Goal: Book appointment/travel/reservation

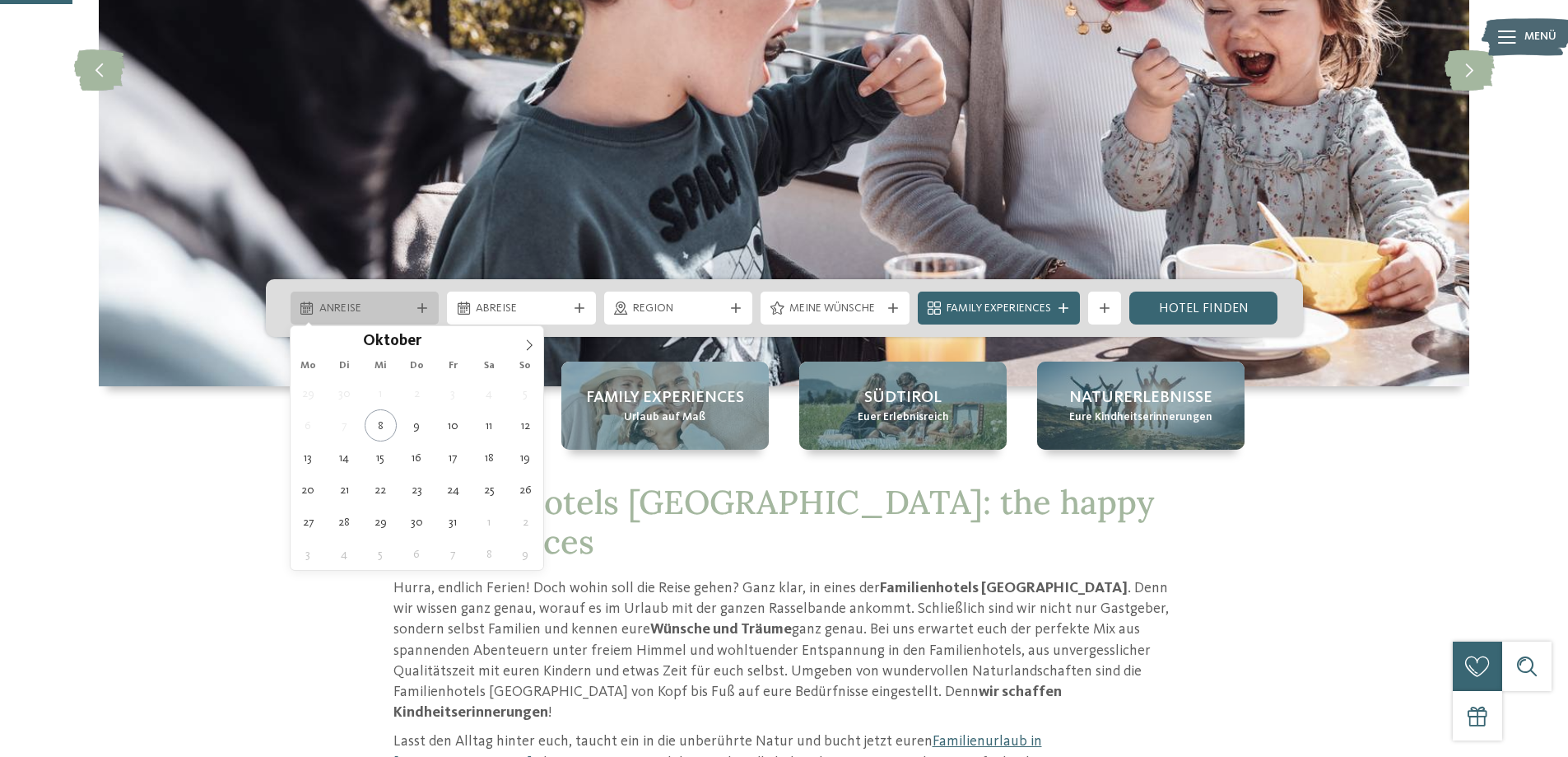
click at [412, 305] on div "Anreise" at bounding box center [365, 308] width 100 height 18
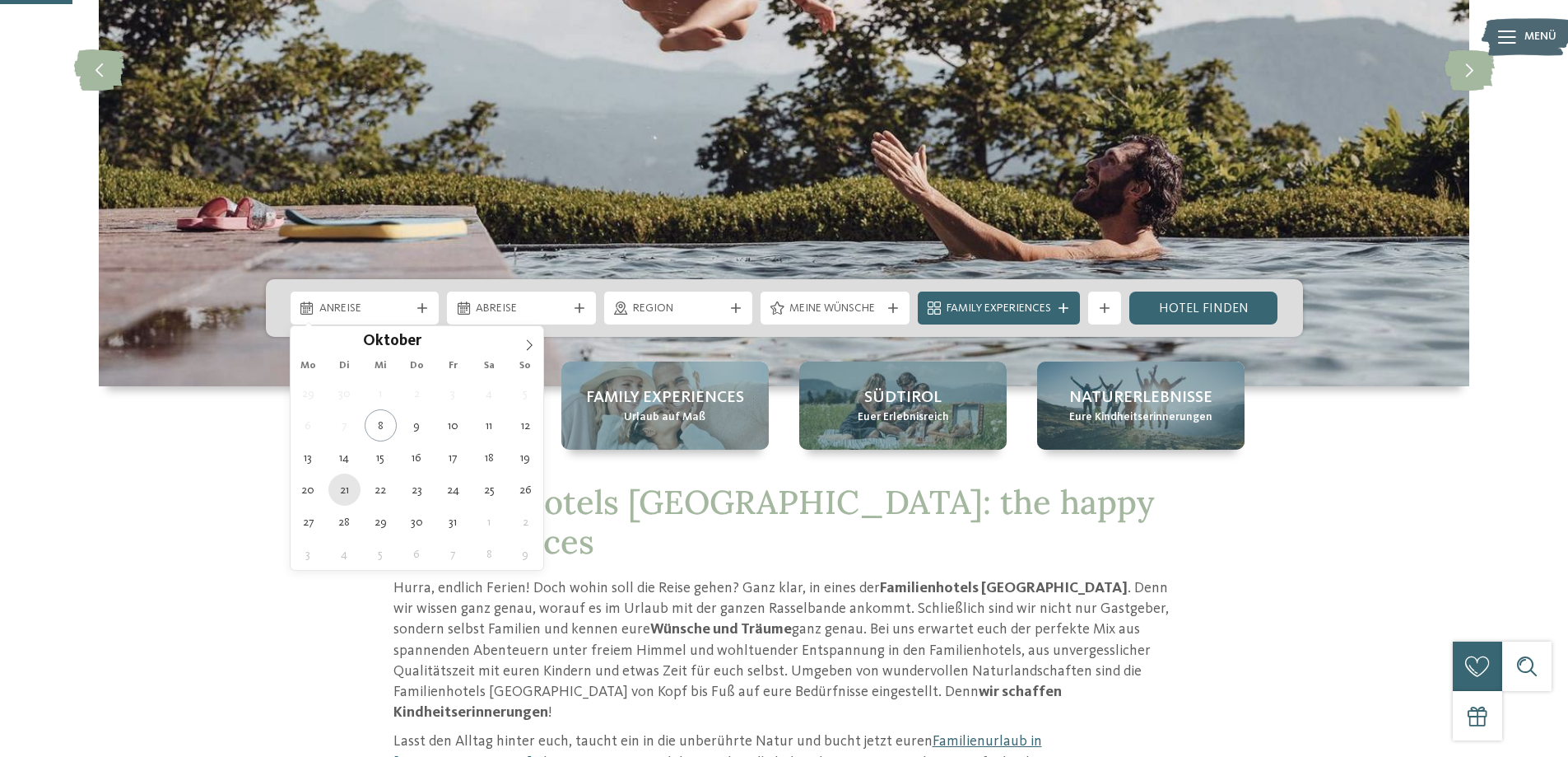
type div "[DATE]"
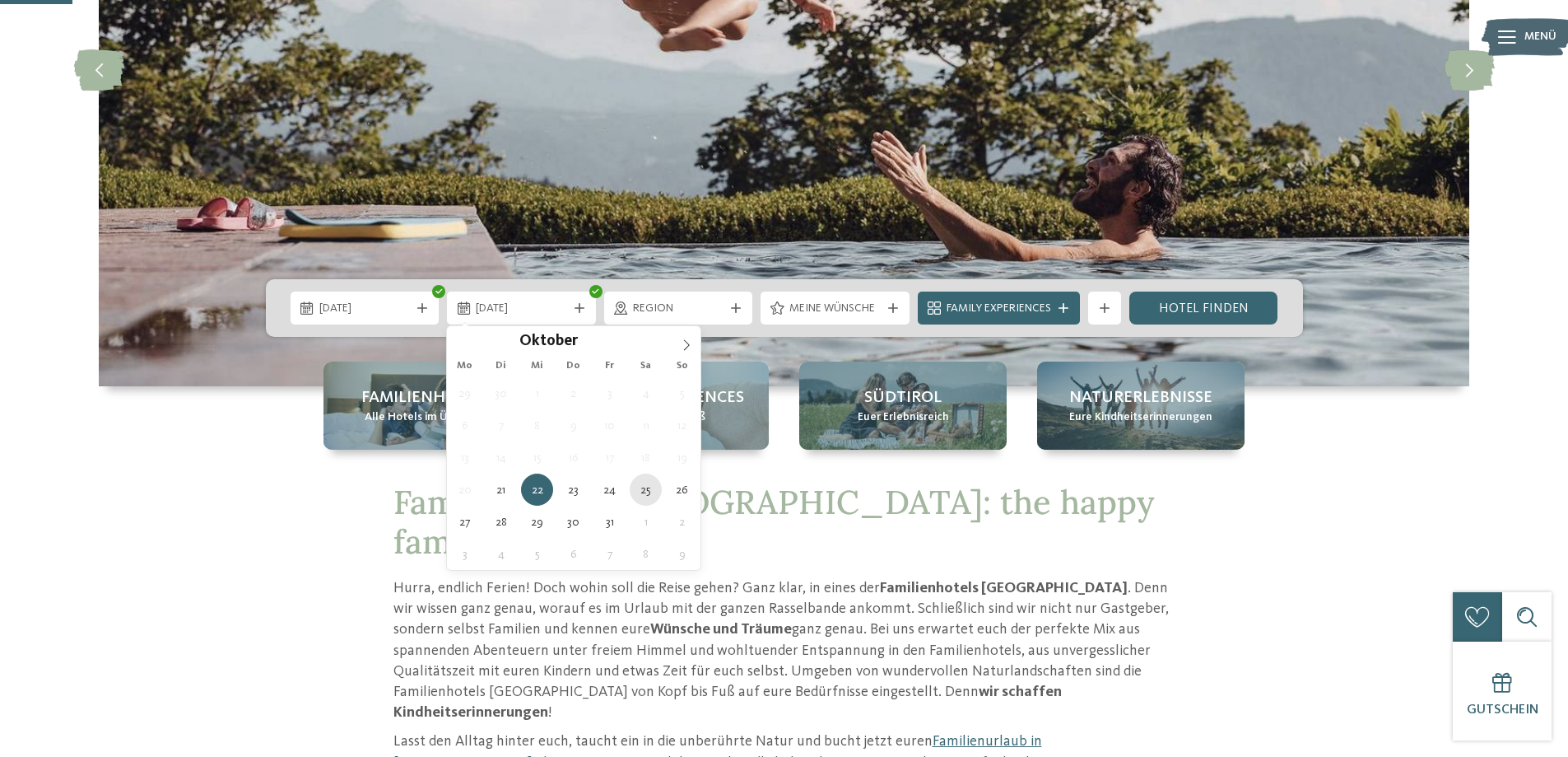
type div "[DATE]"
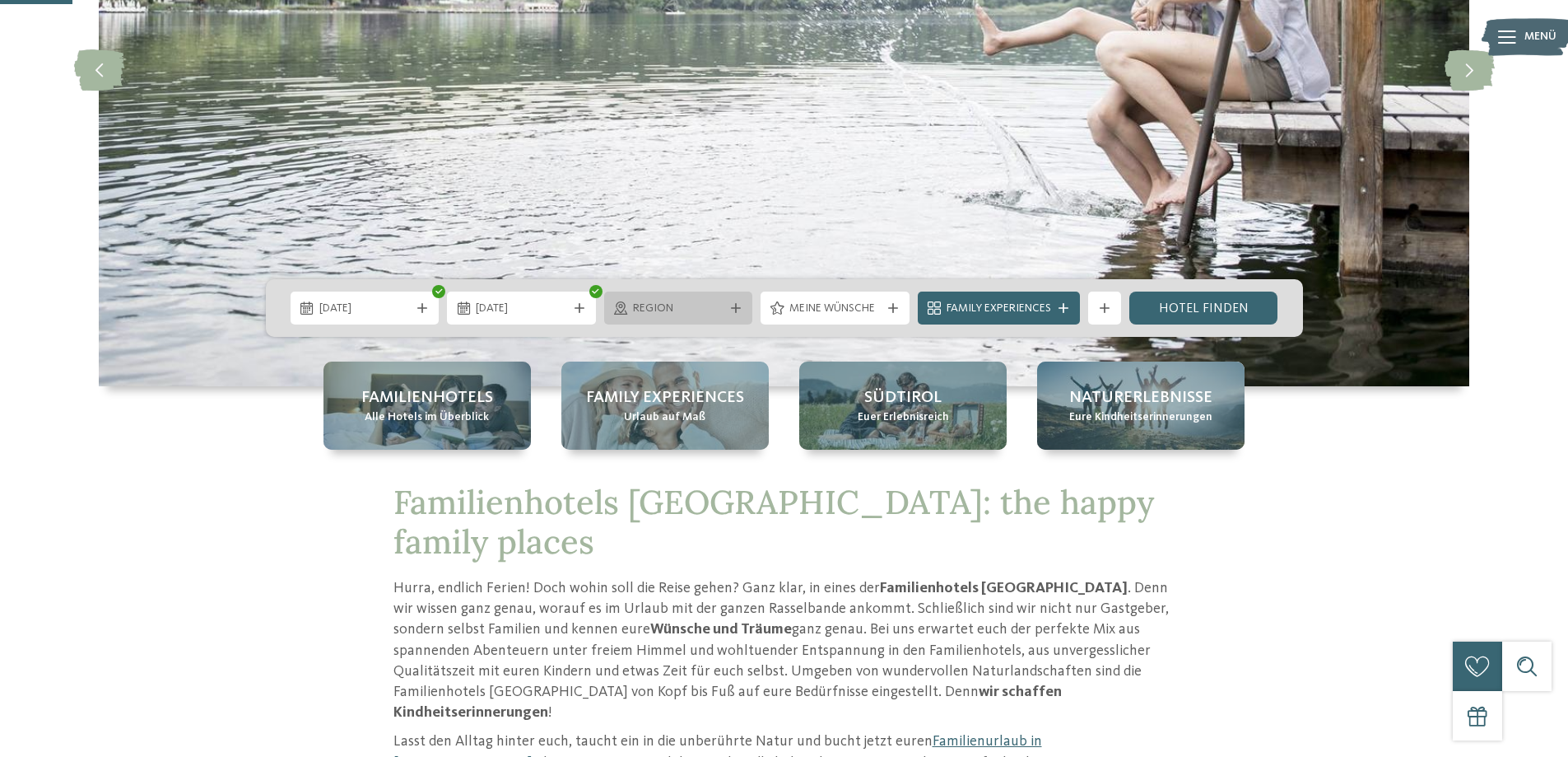
click at [717, 313] on span "Region" at bounding box center [678, 309] width 91 height 16
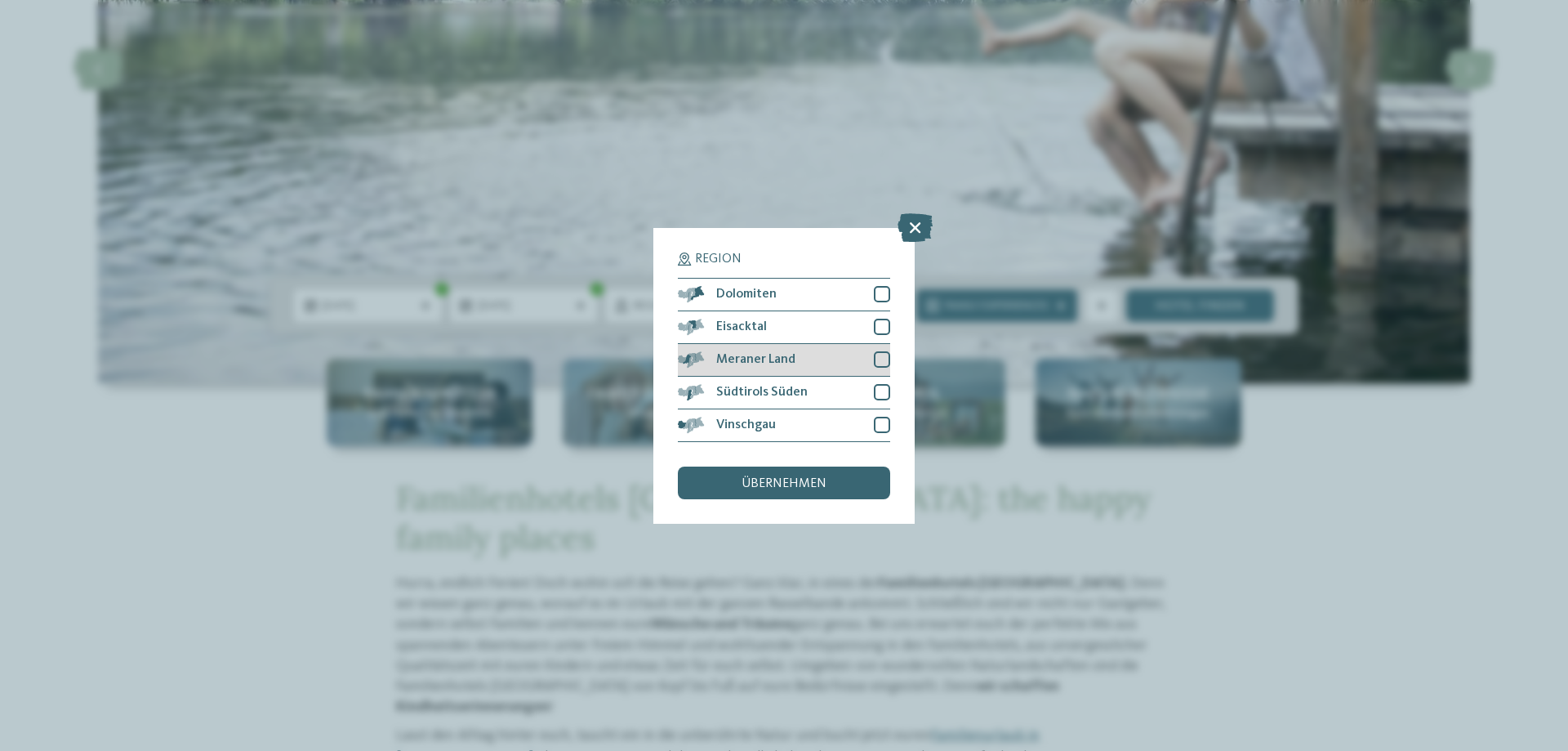
click at [883, 364] on div at bounding box center [882, 359] width 16 height 16
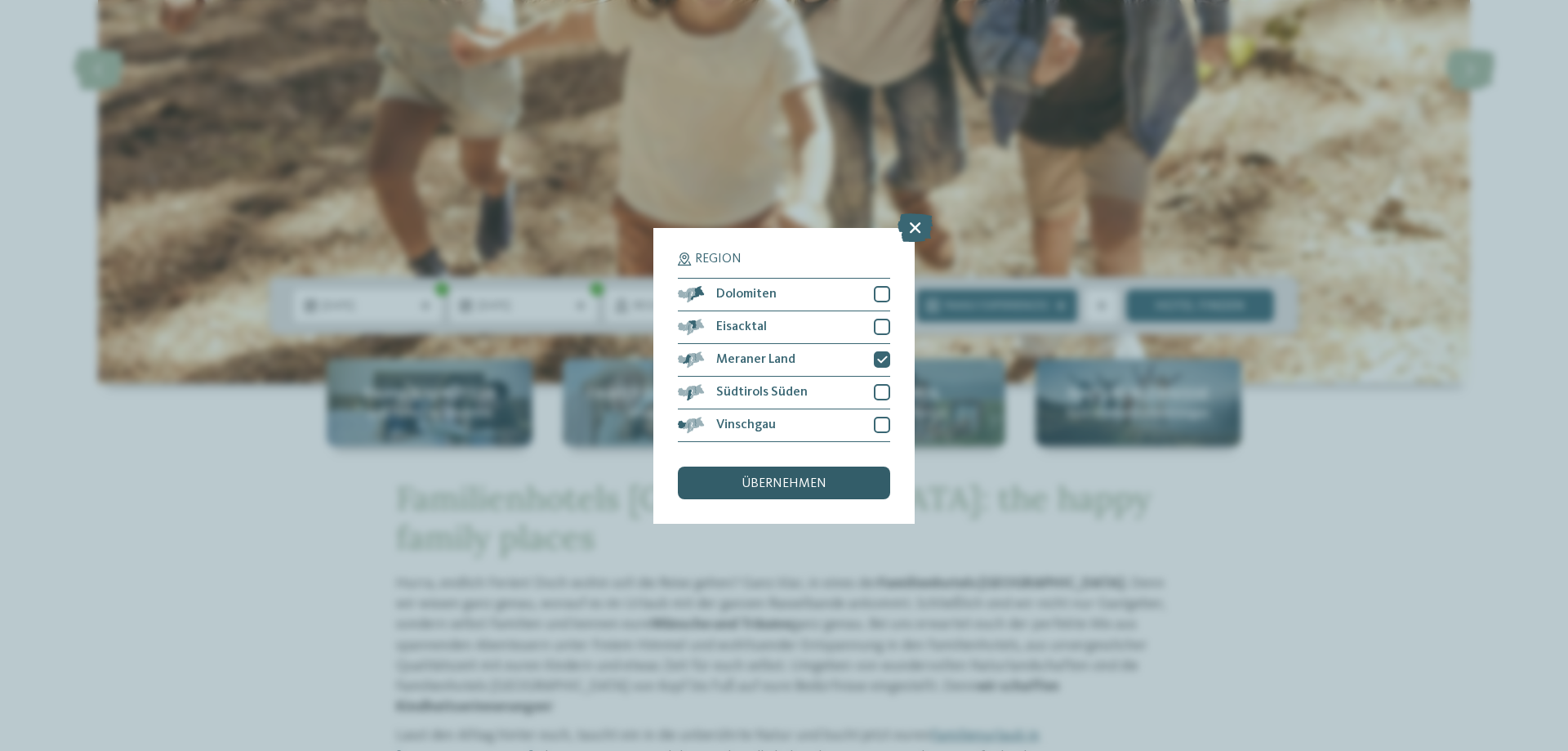
click at [832, 474] on div "übernehmen" at bounding box center [784, 482] width 213 height 33
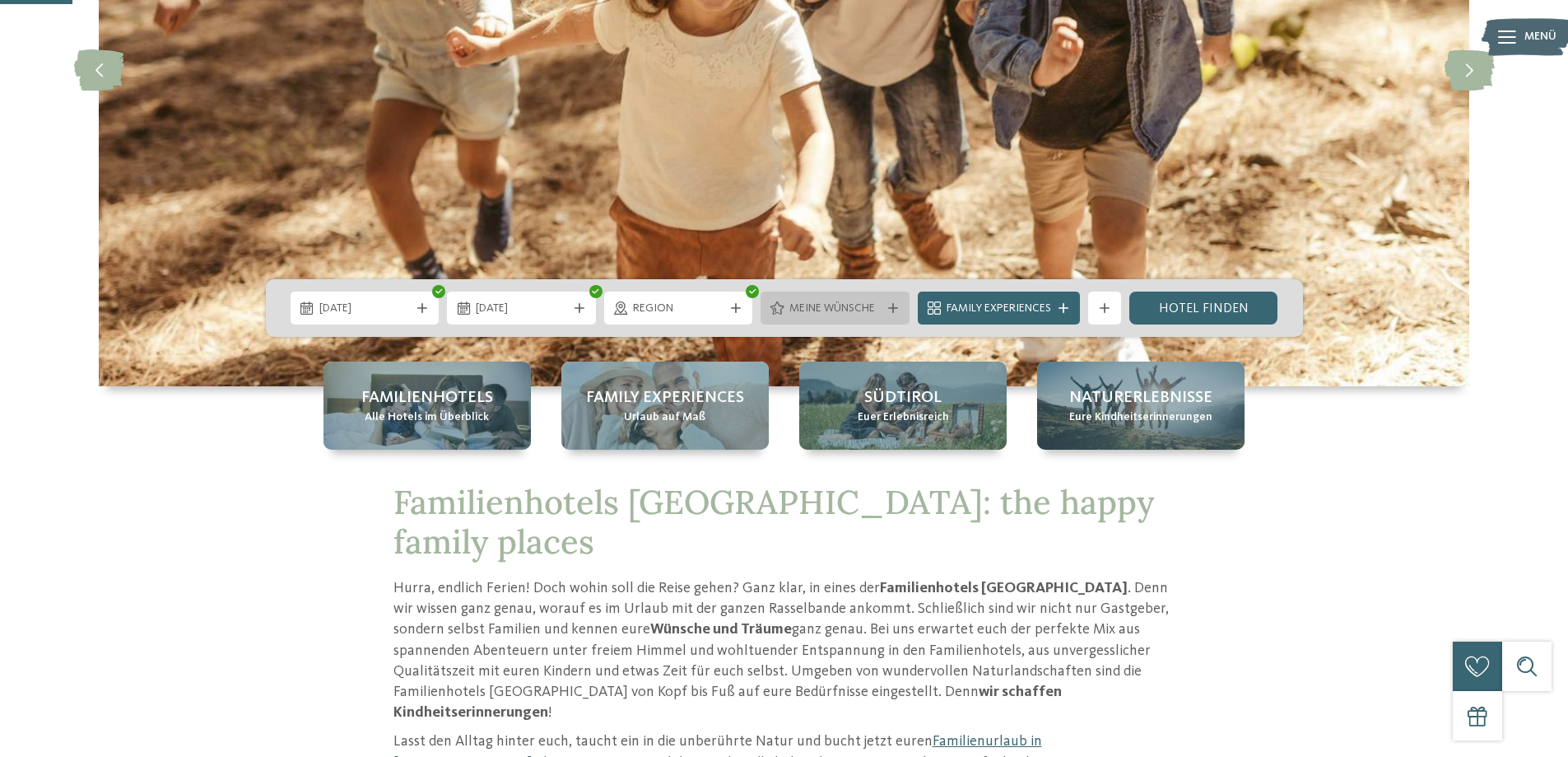
click at [873, 309] on span "Meine Wünsche" at bounding box center [835, 309] width 91 height 16
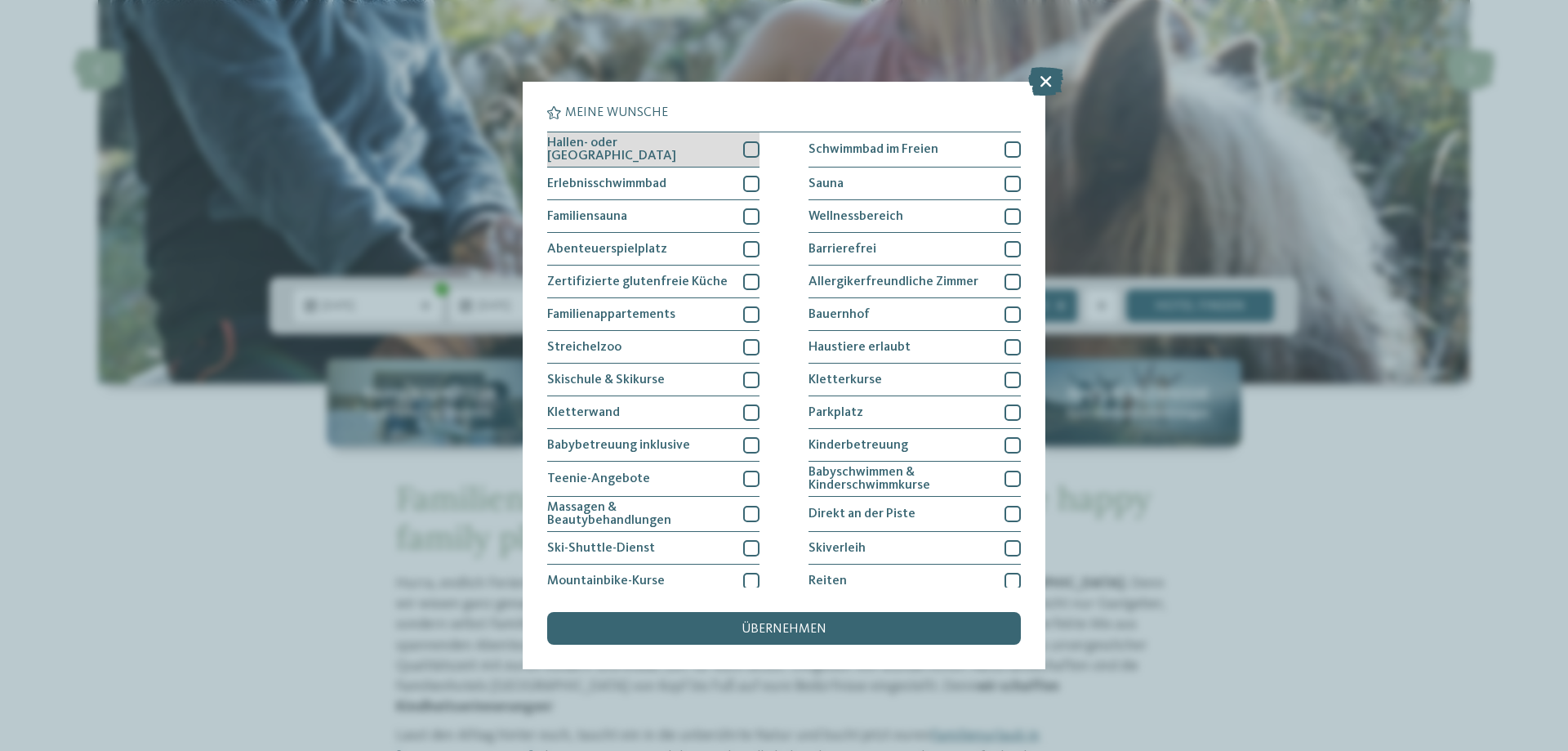
click at [743, 145] on div at bounding box center [751, 149] width 16 height 16
click at [879, 634] on div "übernehmen" at bounding box center [784, 628] width 474 height 33
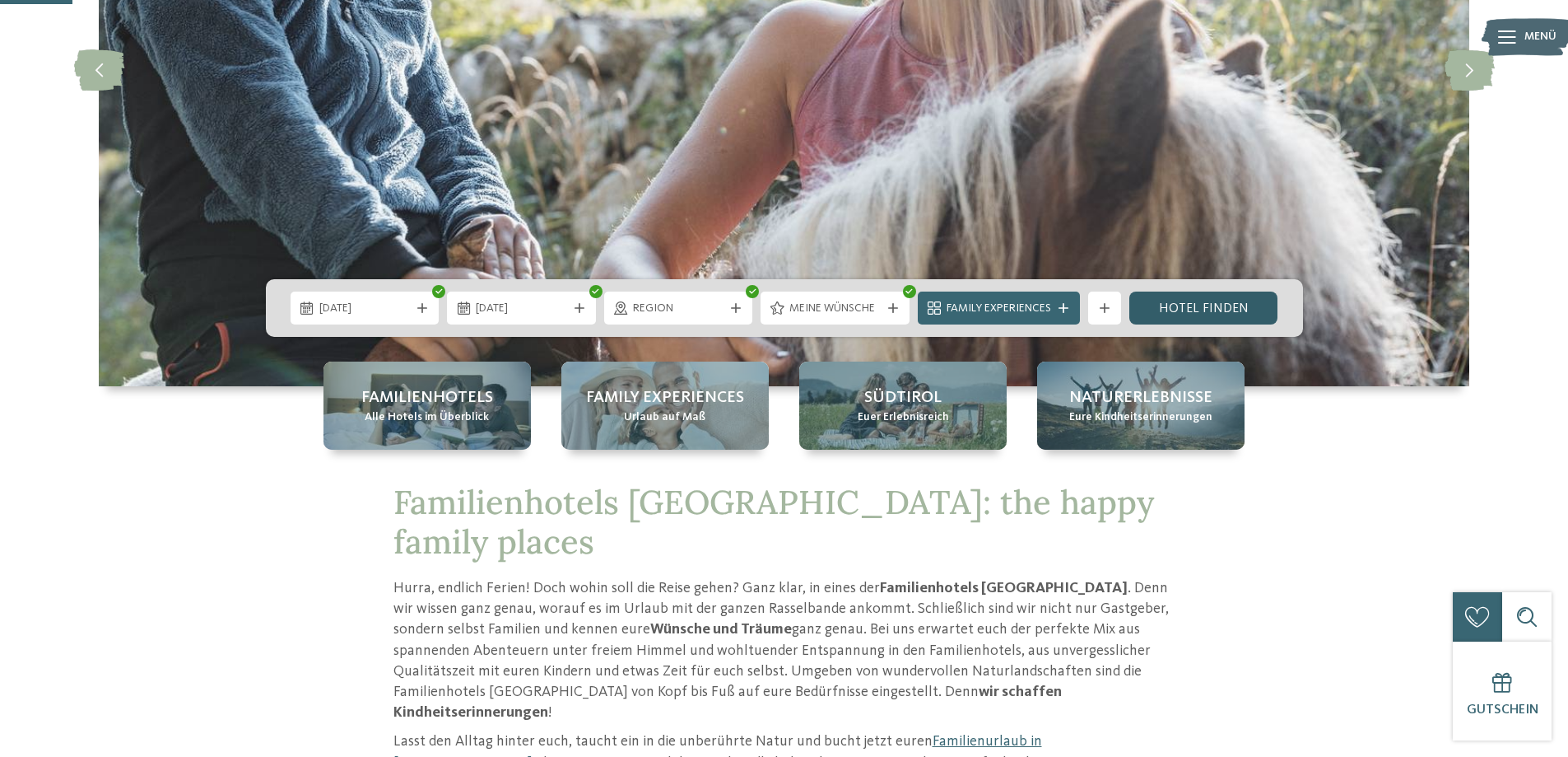
click at [1197, 311] on link "Hotel finden" at bounding box center [1204, 308] width 149 height 33
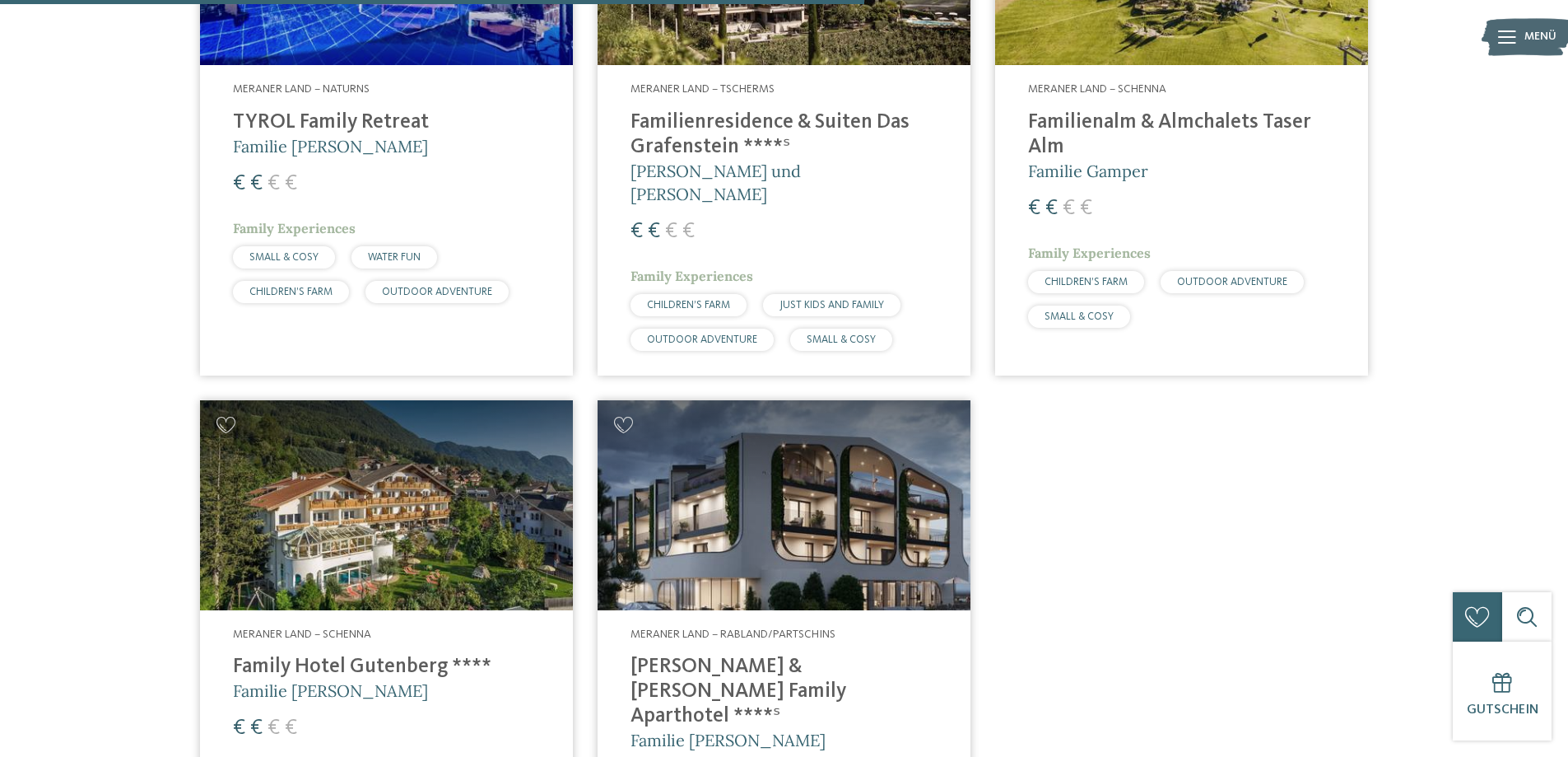
scroll to position [1035, 0]
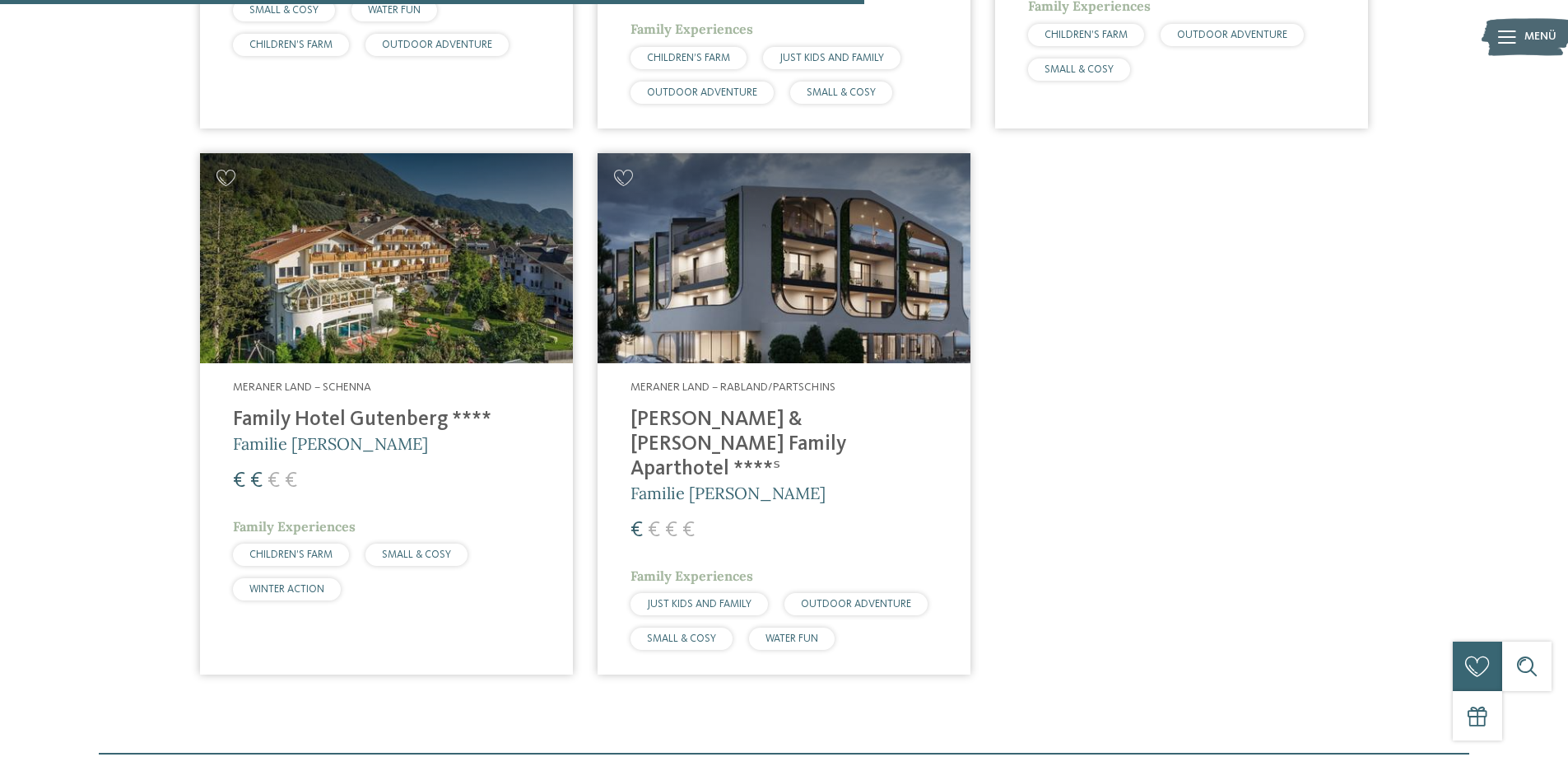
click at [731, 313] on img at bounding box center [784, 258] width 373 height 210
click at [736, 374] on div "Meraner Land – Rabland/Partschins Heidi & Edith Family Aparthotel ****ˢ Familie…" at bounding box center [784, 518] width 373 height 312
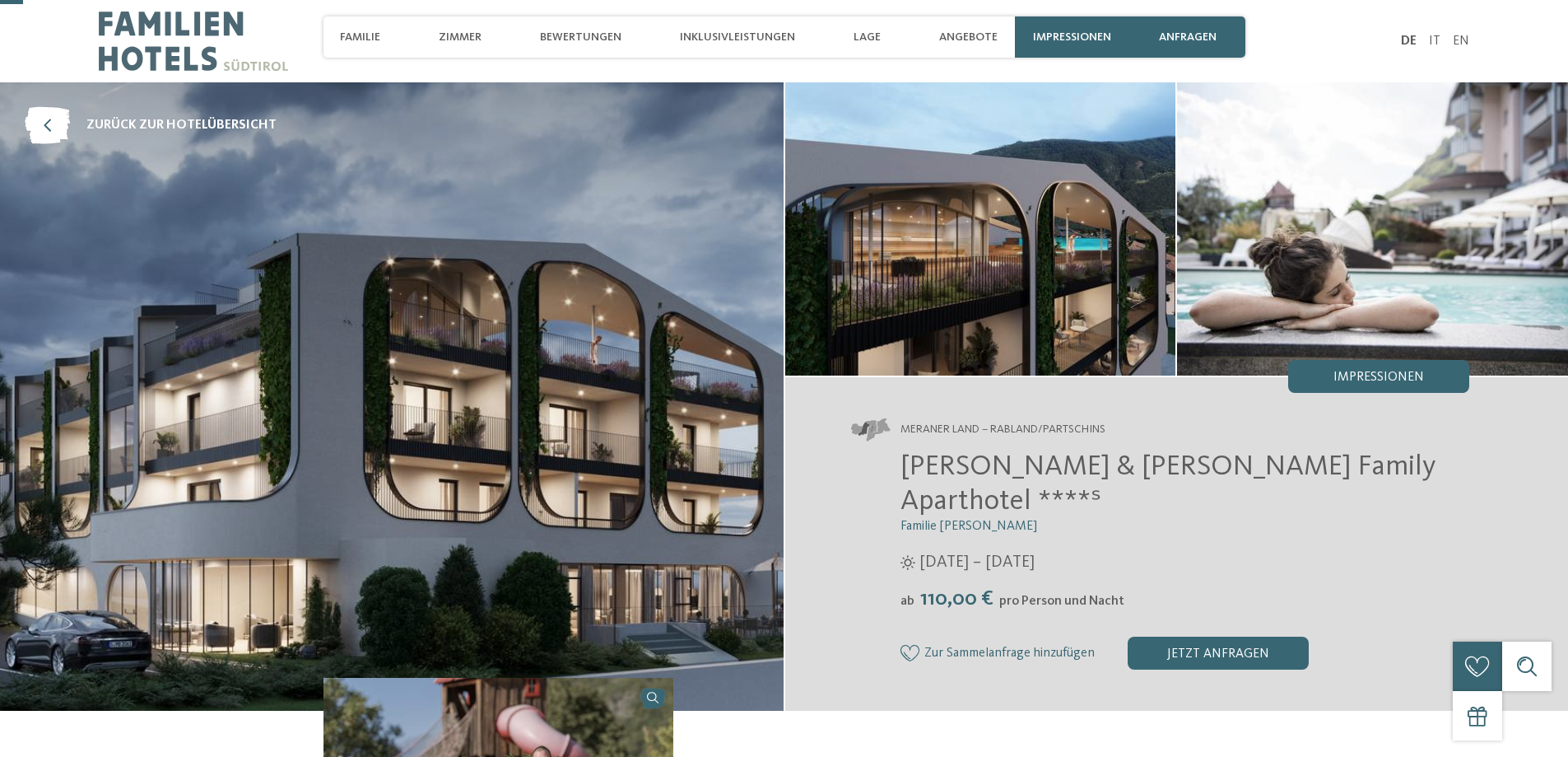
scroll to position [82, 0]
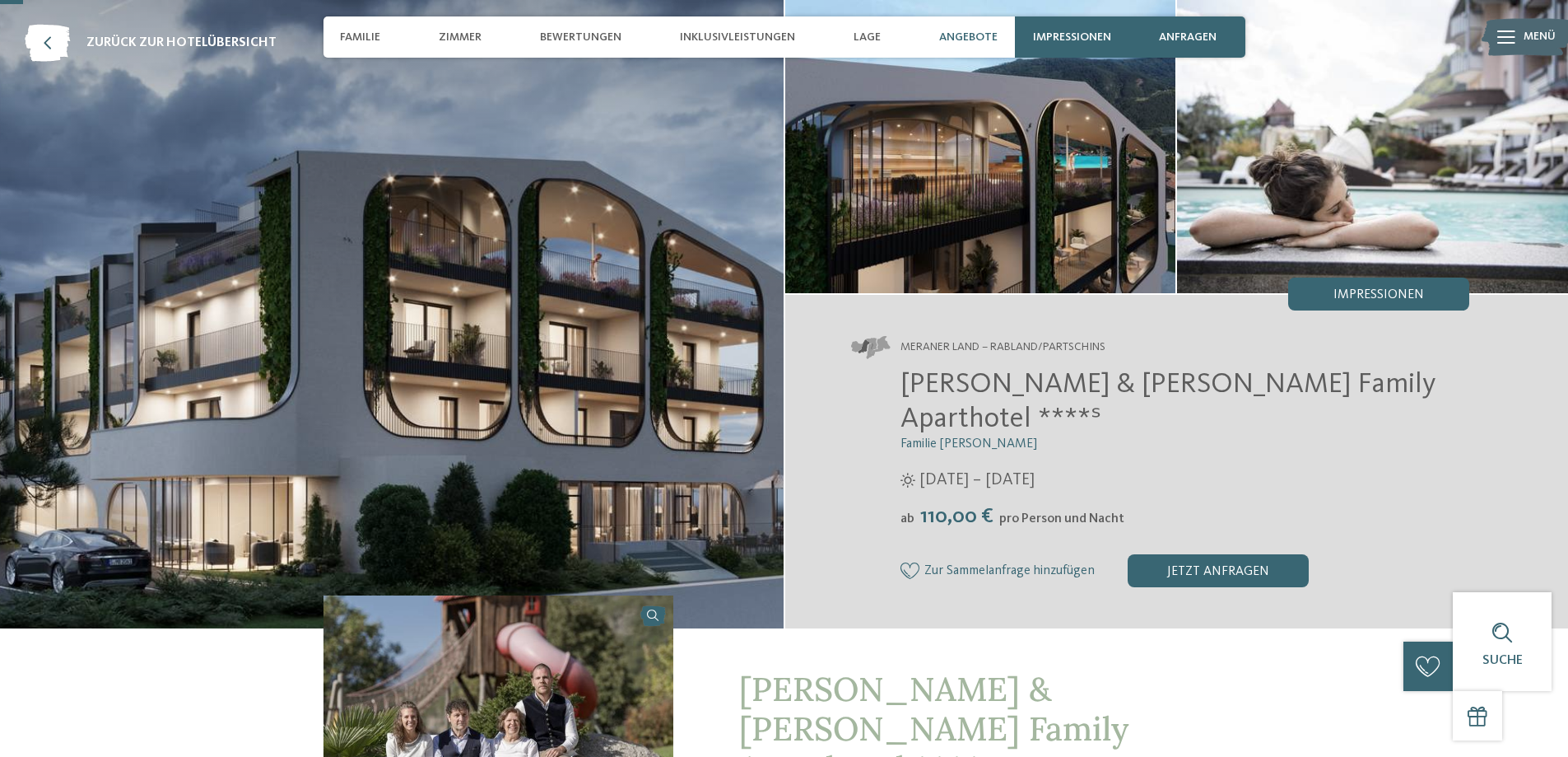
click at [976, 41] on span "Angebote" at bounding box center [968, 37] width 58 height 14
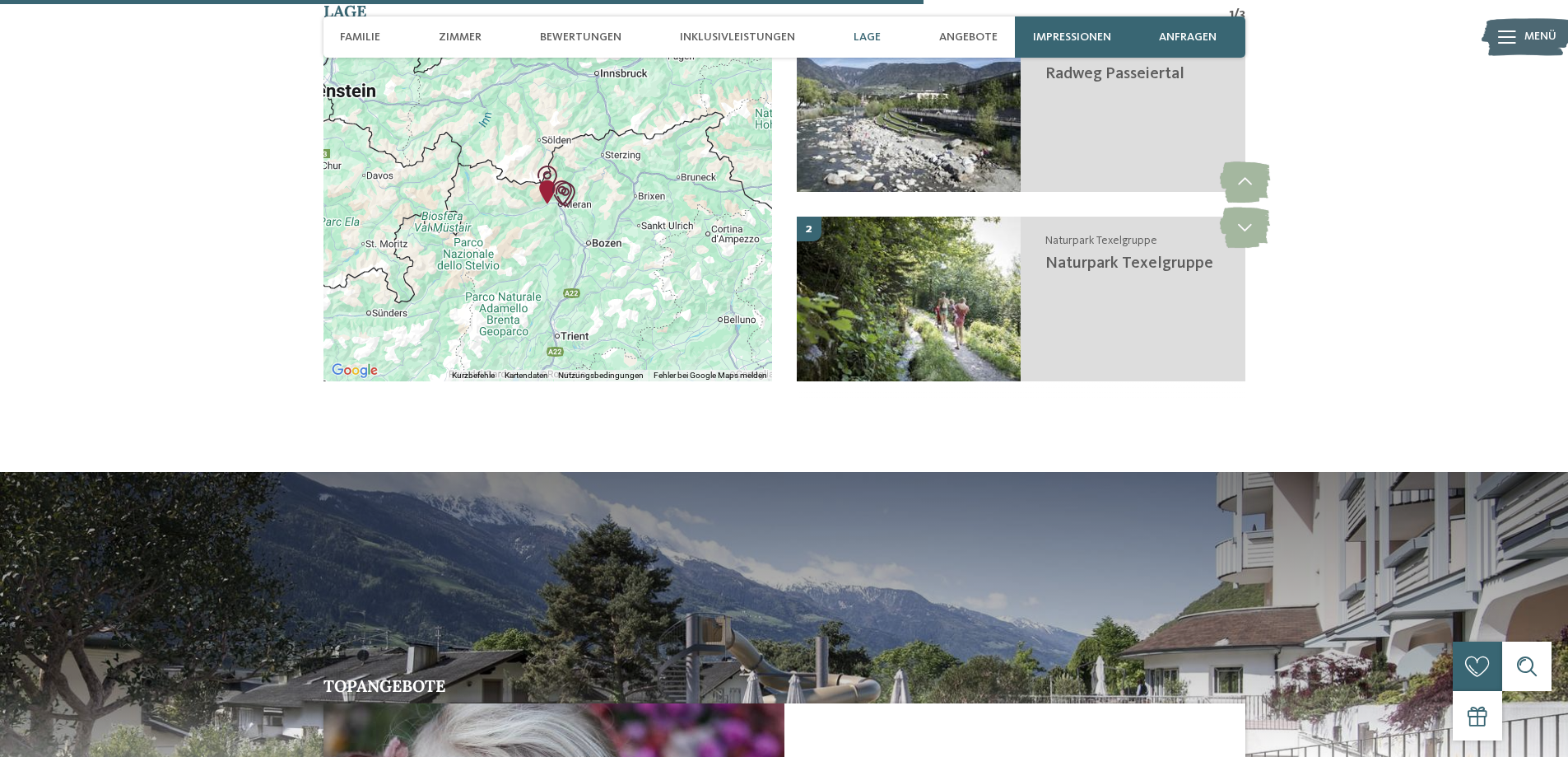
scroll to position [2972, 0]
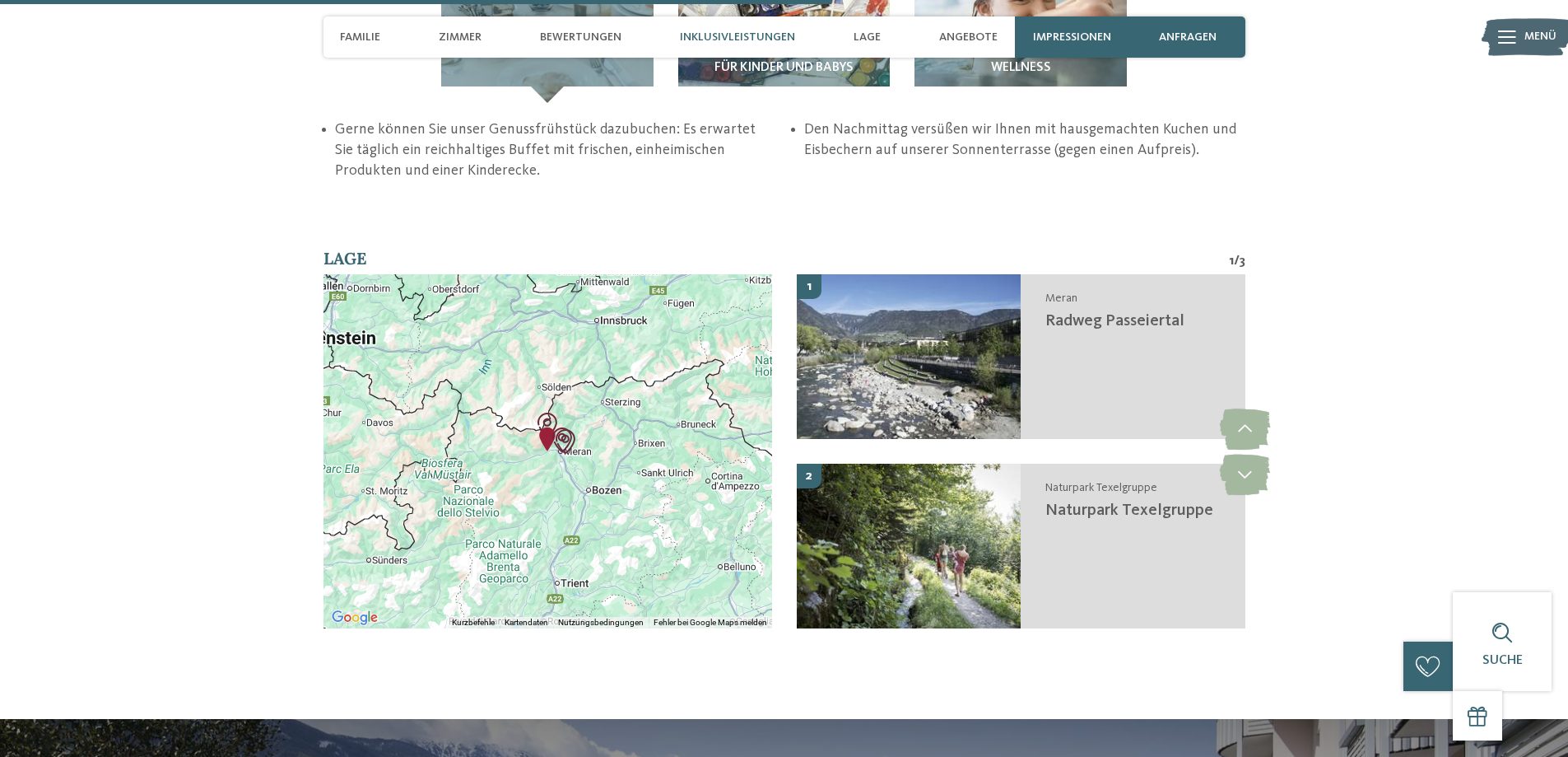
click at [1520, 35] on img at bounding box center [1526, 37] width 90 height 46
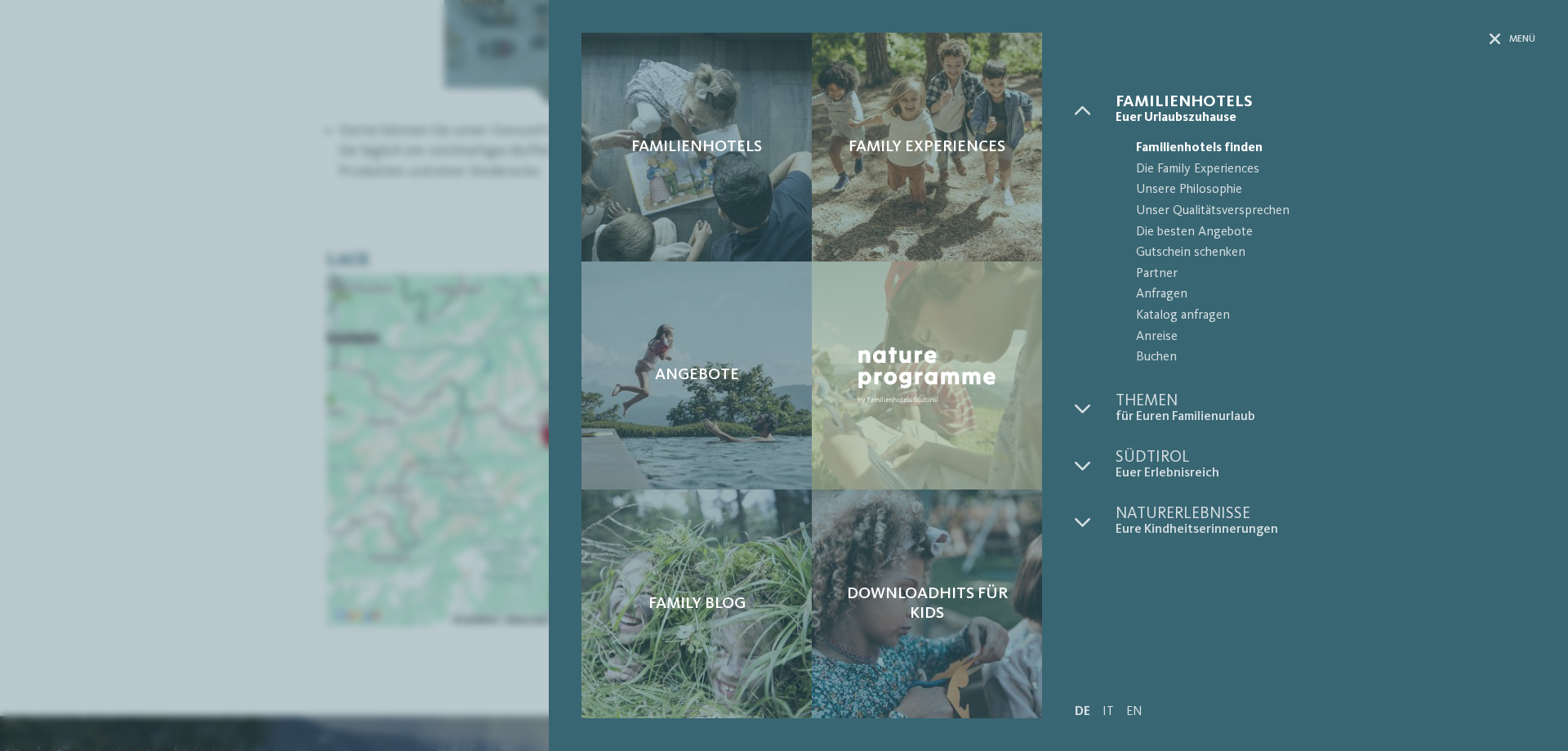
click at [378, 179] on div "Familienhotels Family Experiences Angebote" at bounding box center [784, 376] width 1568 height 751
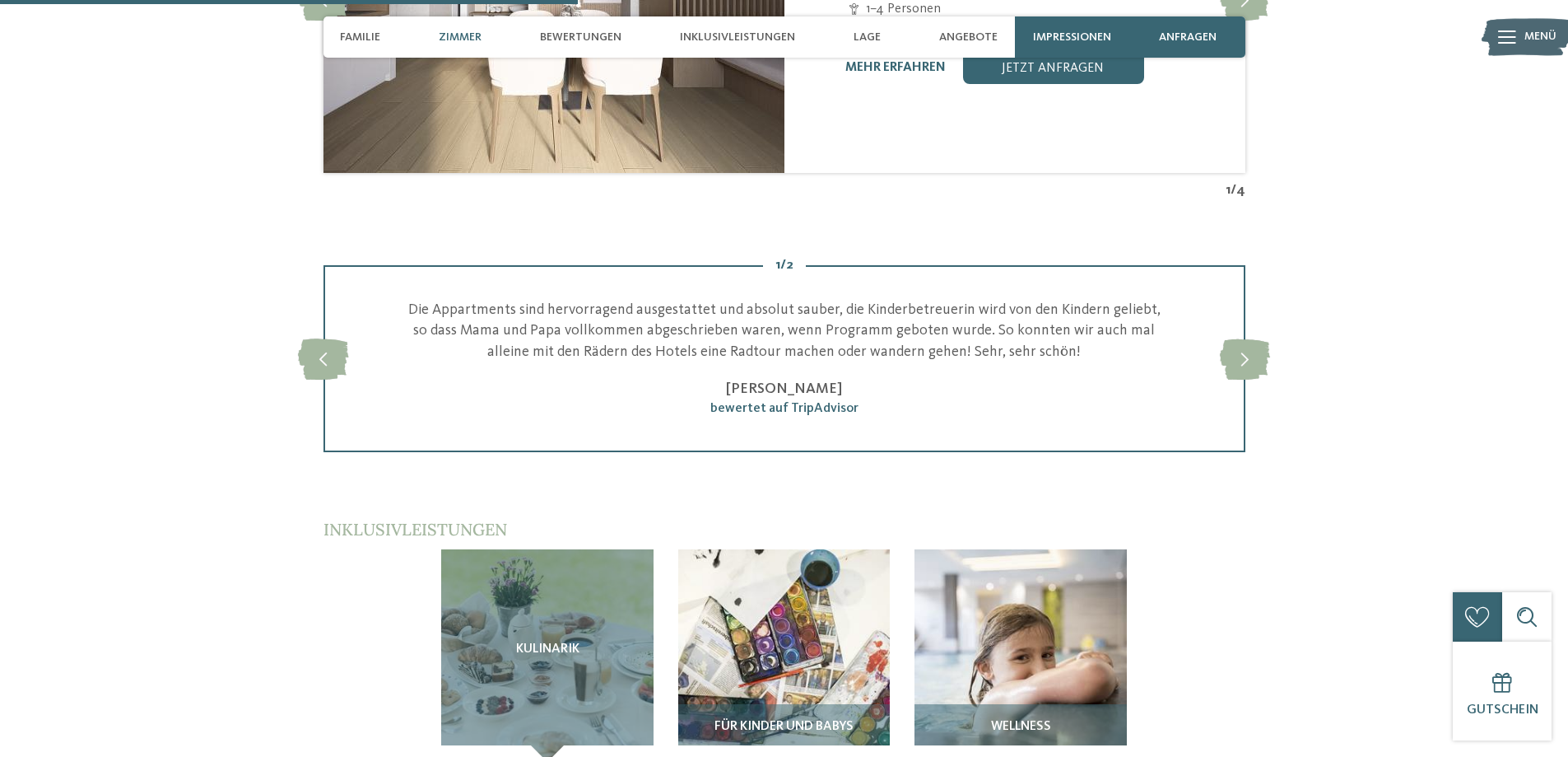
scroll to position [1984, 0]
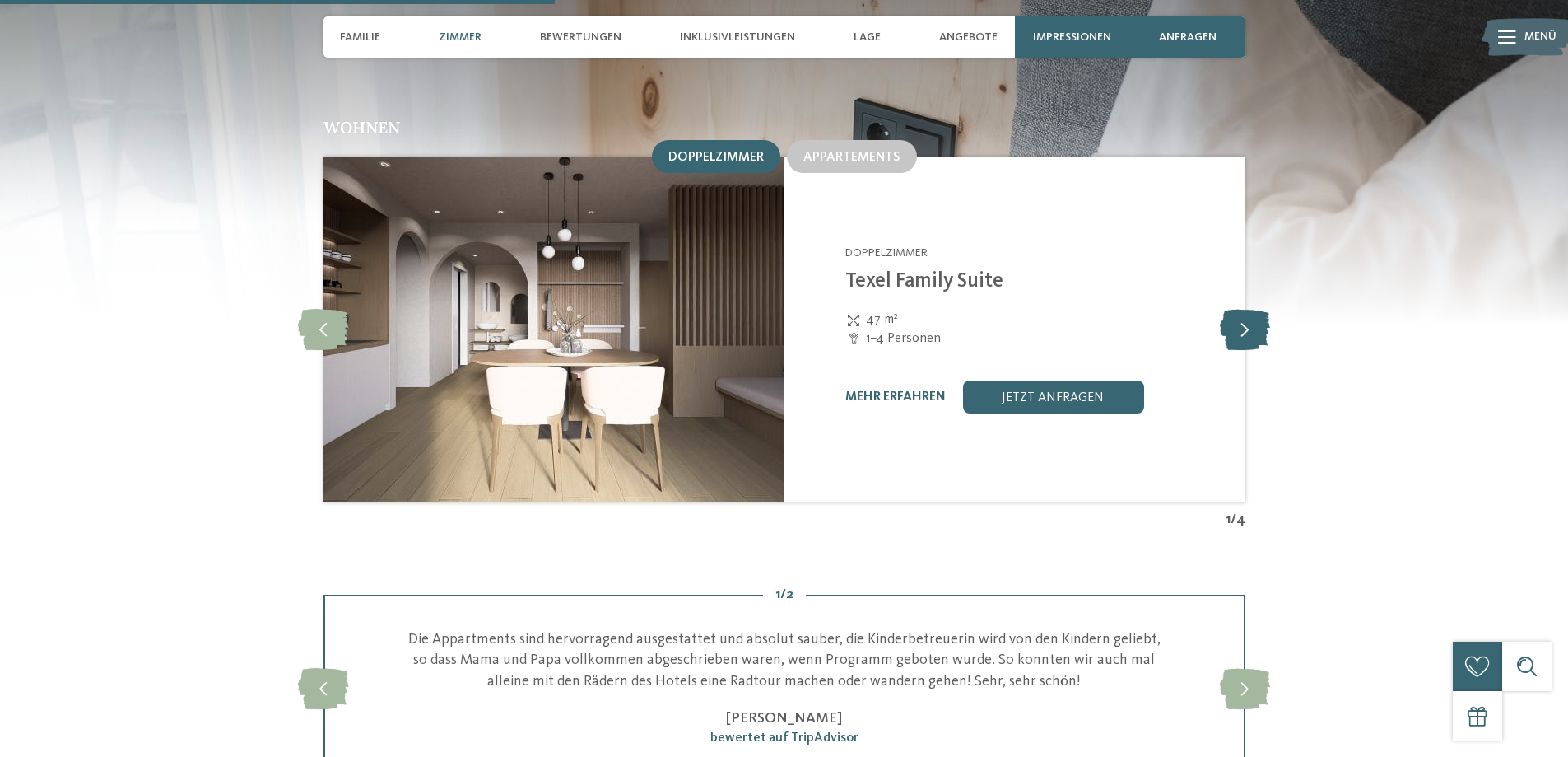
click at [1235, 309] on icon at bounding box center [1245, 329] width 50 height 41
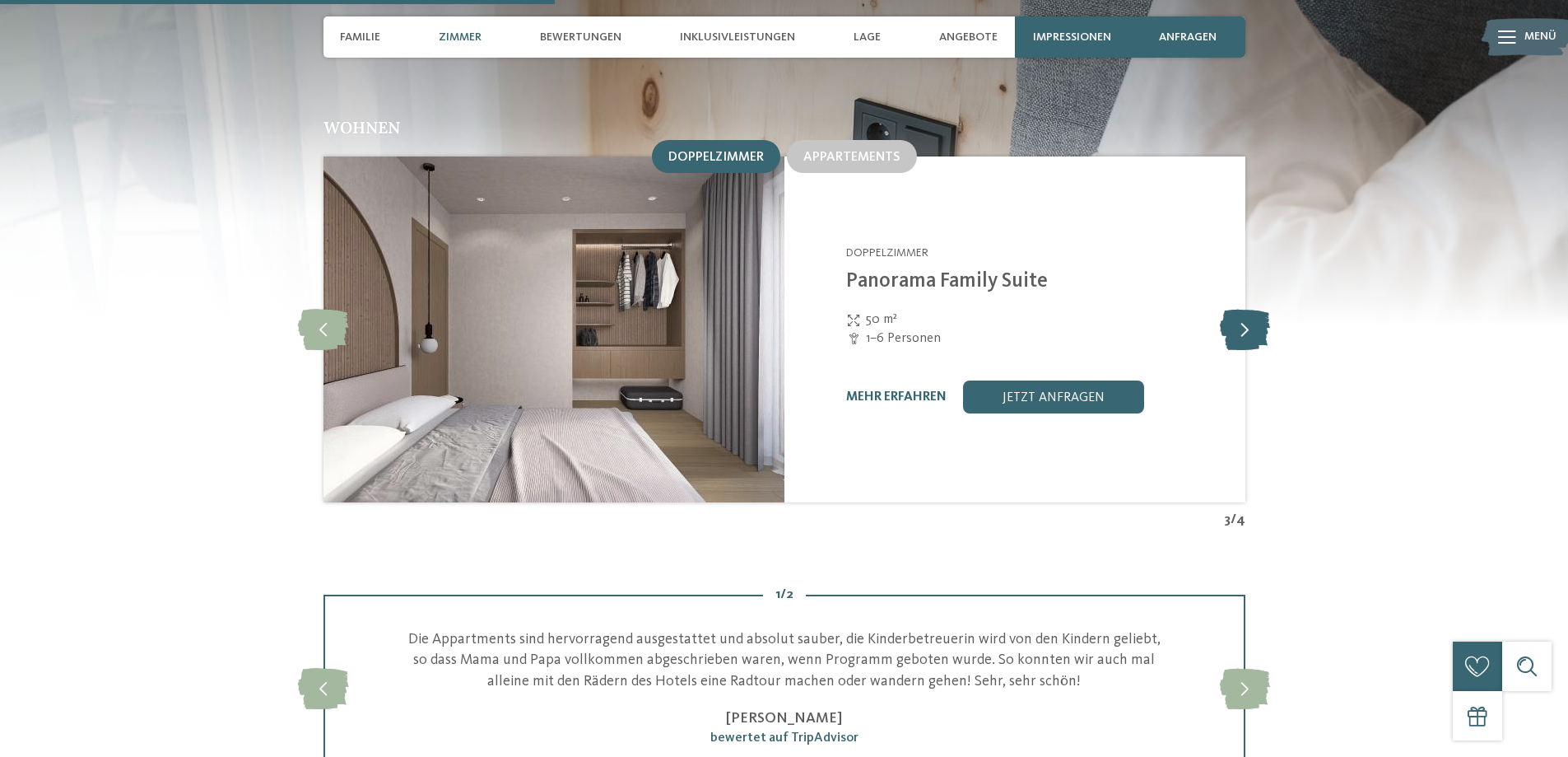
click at [1235, 309] on icon at bounding box center [1245, 329] width 50 height 41
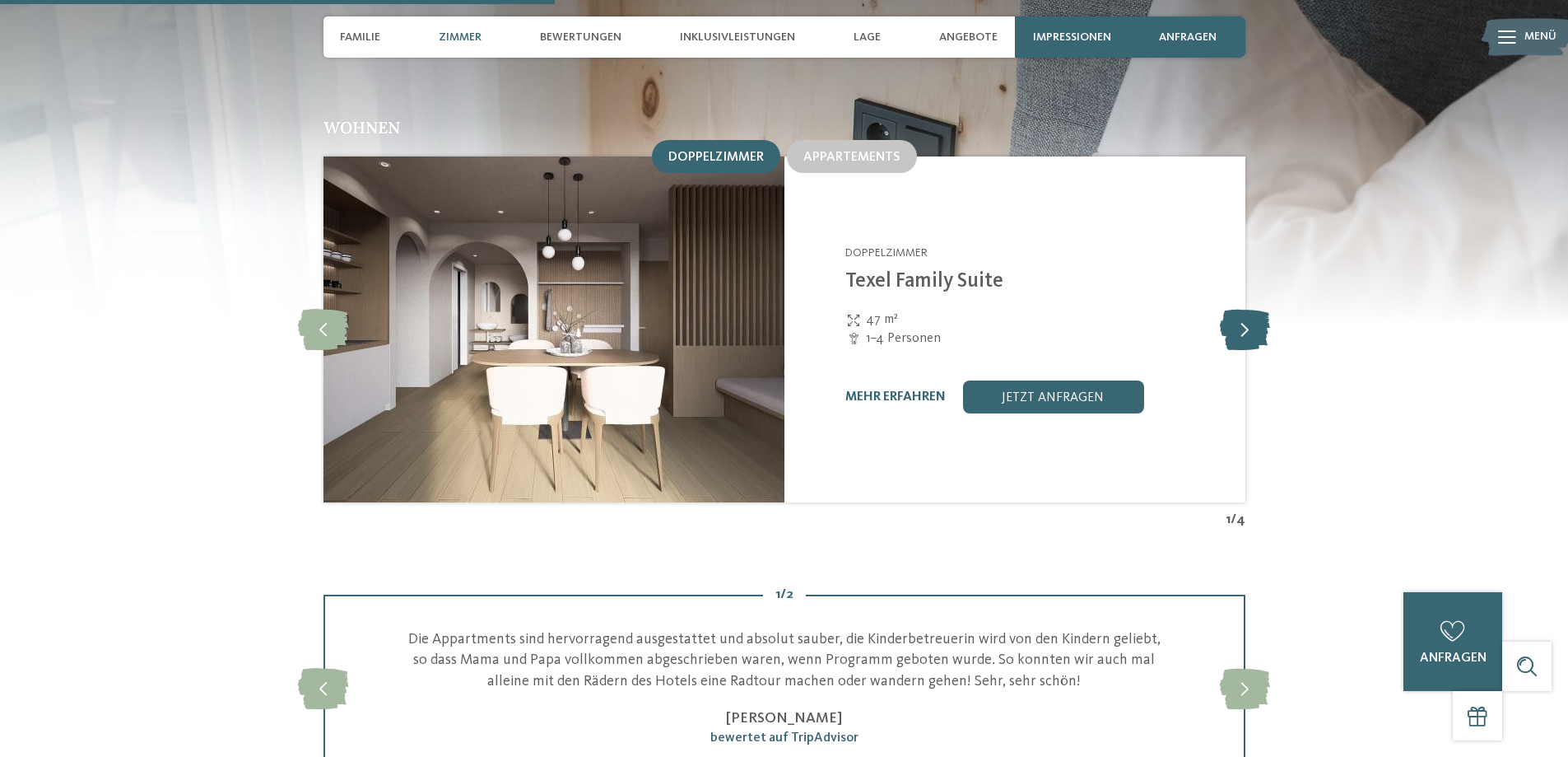
click at [1235, 309] on icon at bounding box center [1245, 329] width 50 height 41
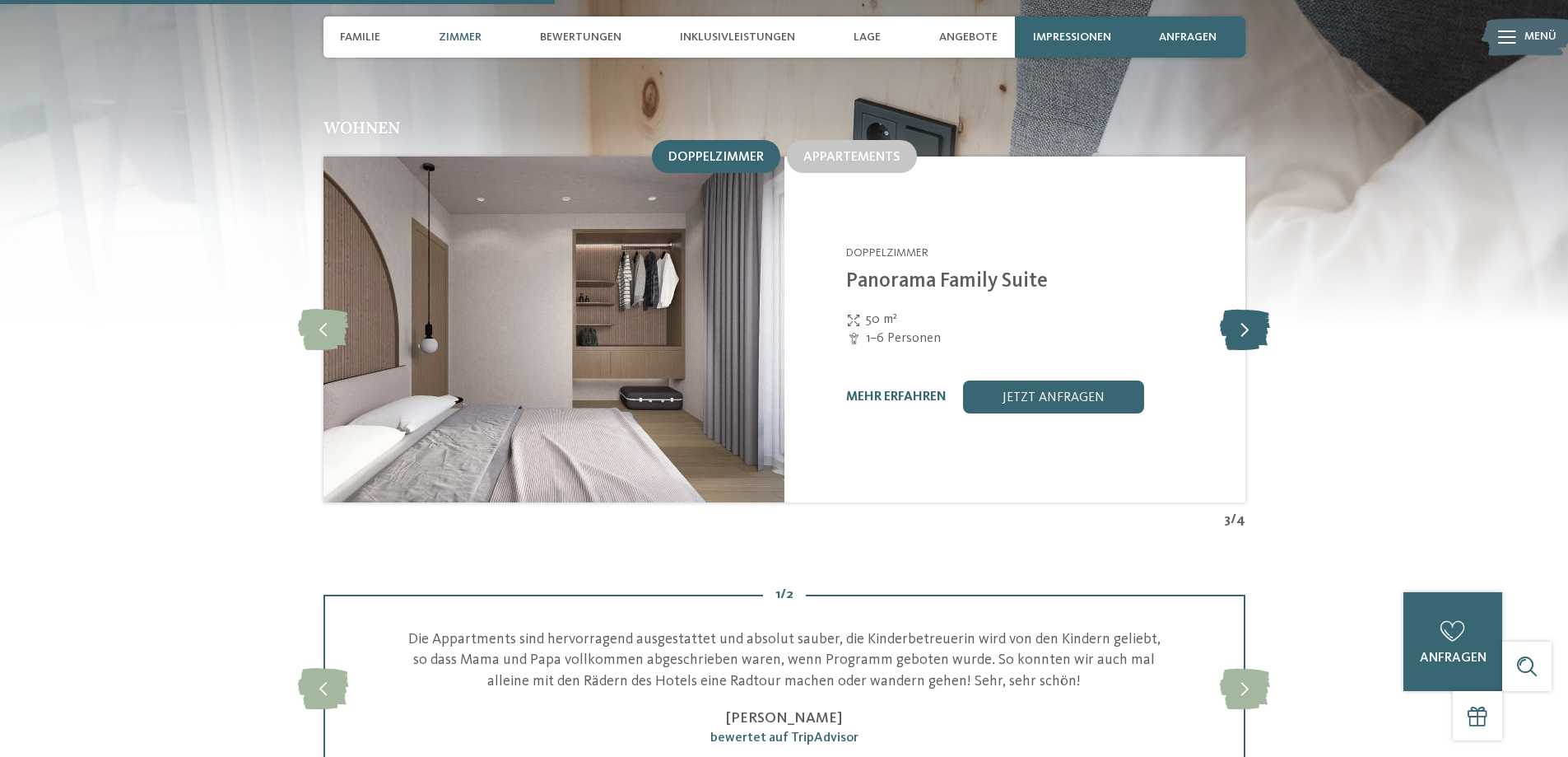
click at [1235, 309] on icon at bounding box center [1245, 329] width 50 height 41
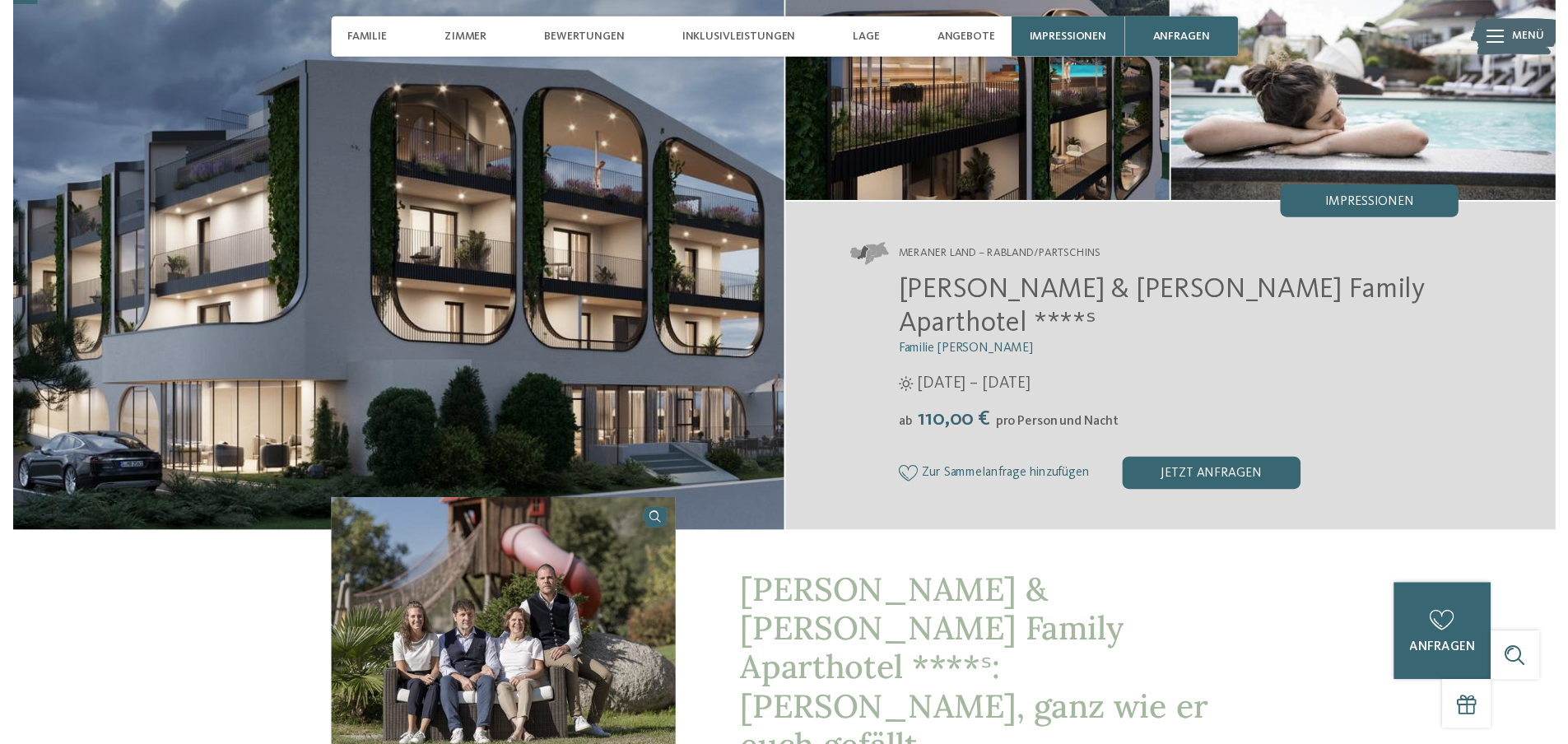
scroll to position [89, 0]
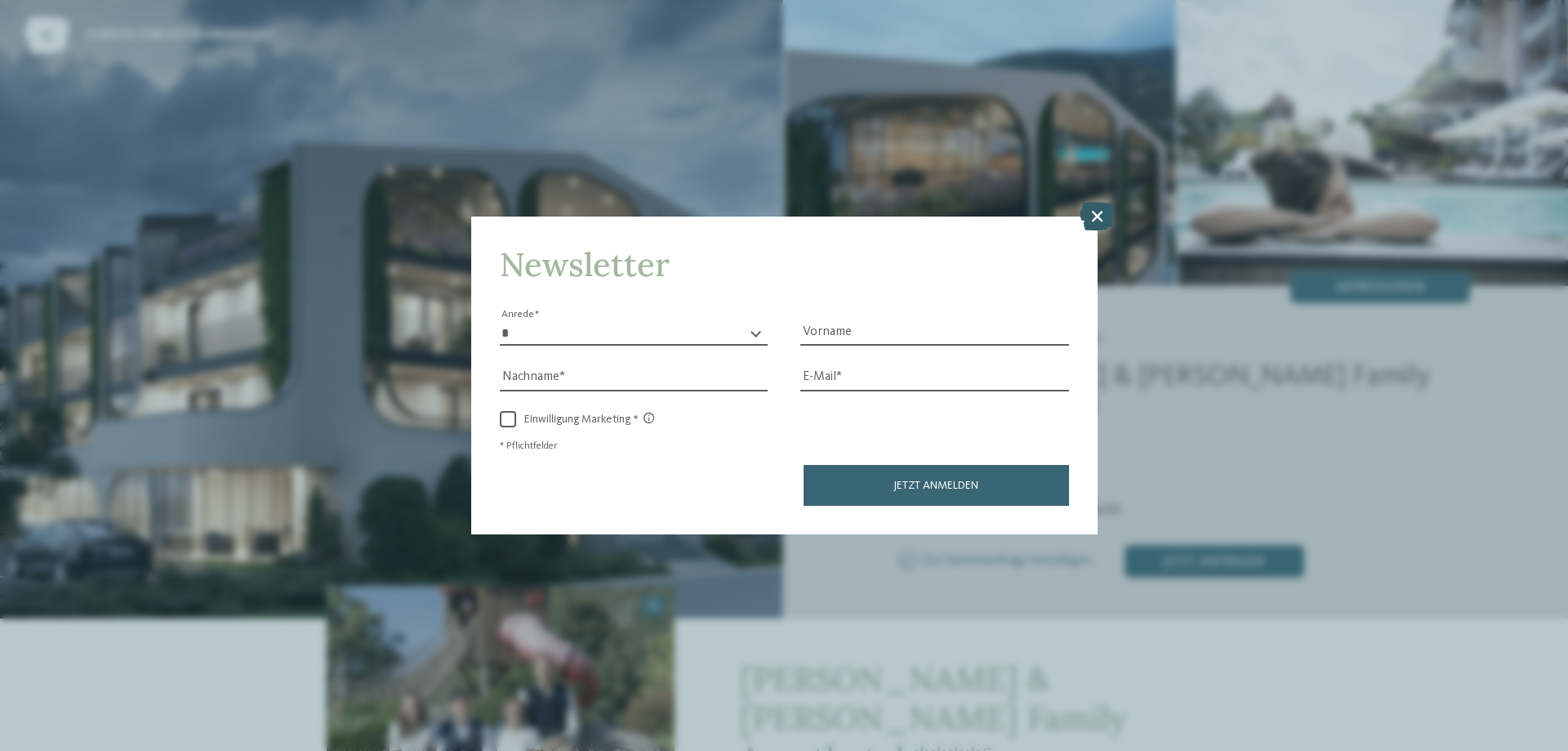
click at [1099, 217] on icon at bounding box center [1097, 217] width 35 height 29
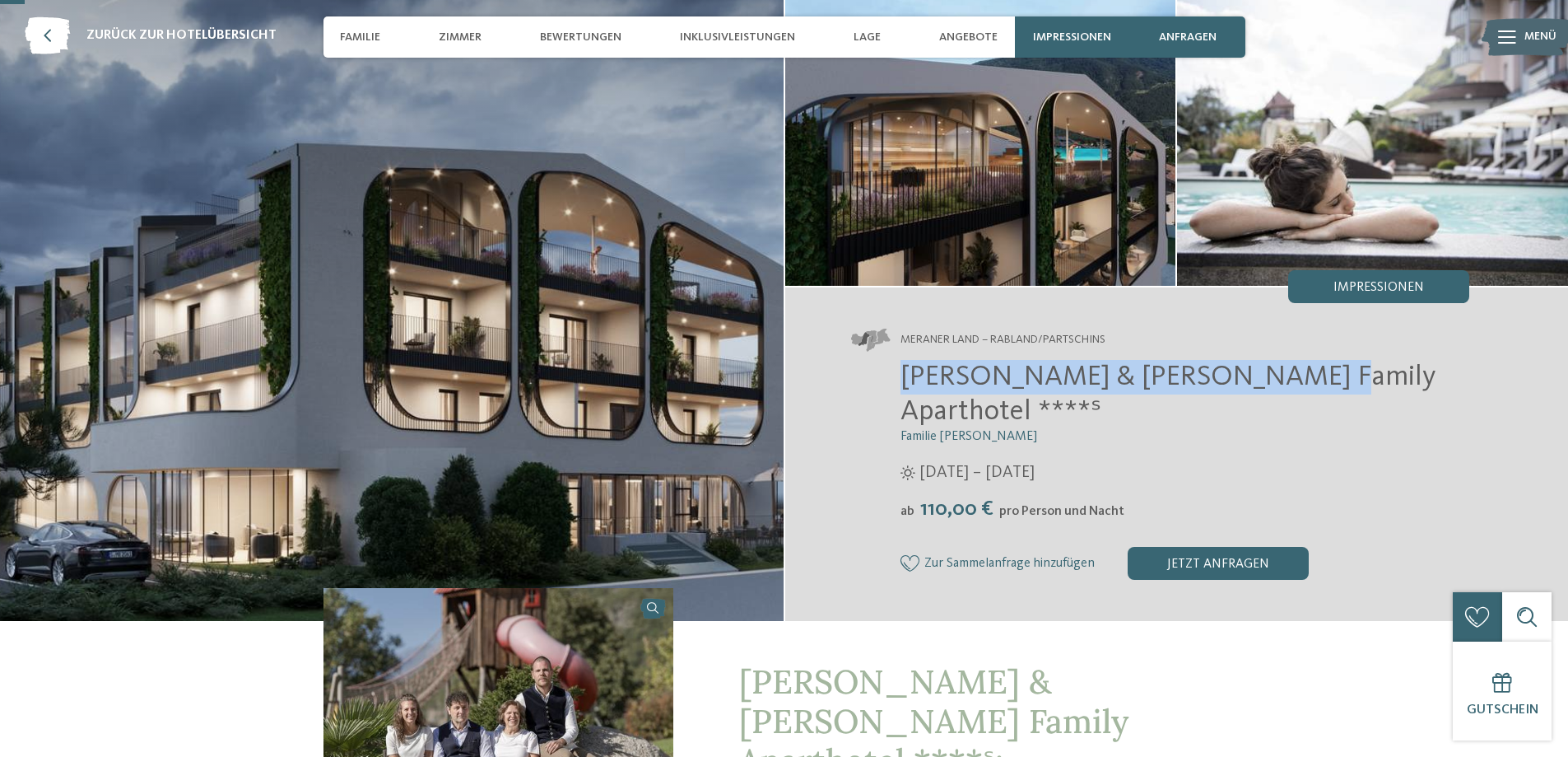
drag, startPoint x: 899, startPoint y: 378, endPoint x: 1275, endPoint y: 378, distance: 376.0
type textarea "**********"
click at [1275, 378] on span "[PERSON_NAME] & [PERSON_NAME] Family Aparthotel ****ˢ" at bounding box center [1167, 393] width 535 height 63
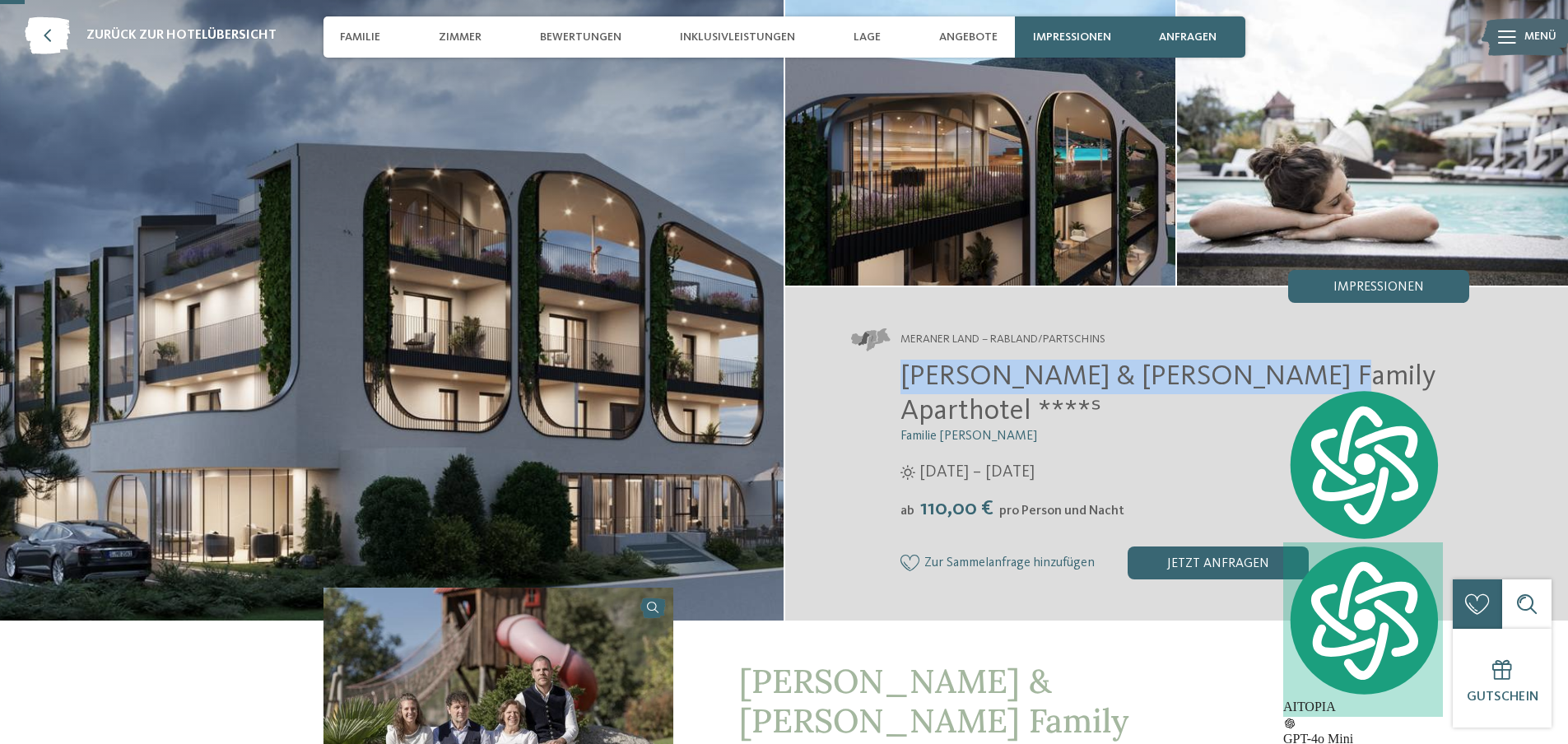
copy span "Heidi & Edith Family Aparthotel"
click at [44, 41] on icon at bounding box center [47, 36] width 46 height 37
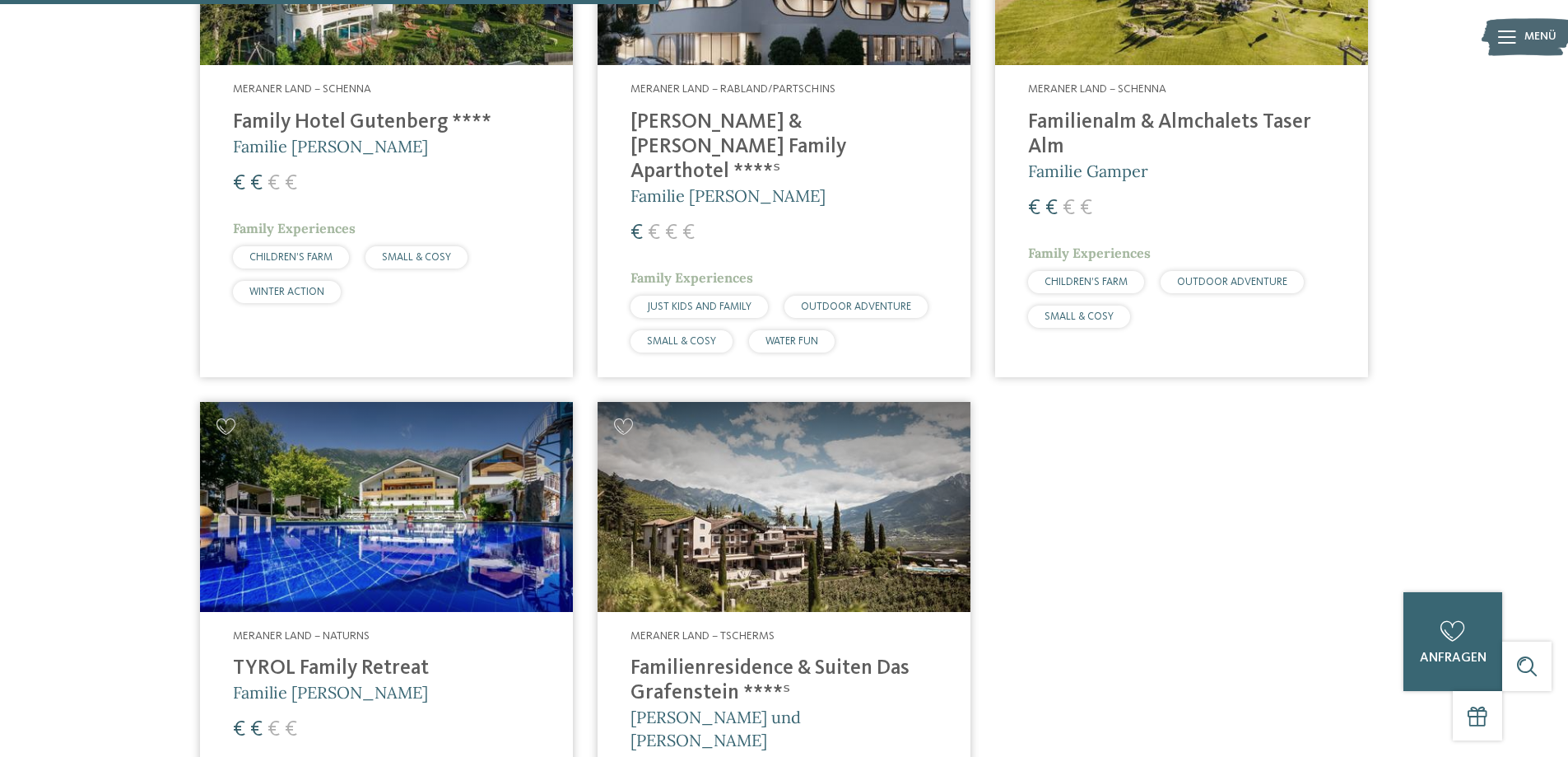
scroll to position [870, 0]
